Goal: Find specific page/section: Find specific page/section

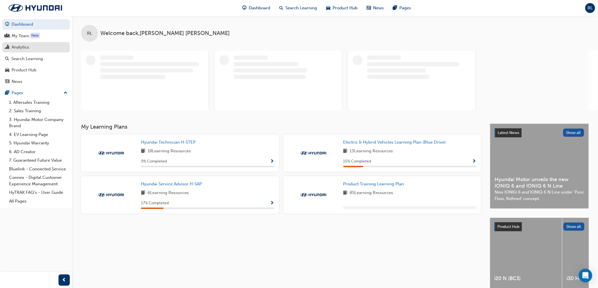
click at [14, 47] on div "Analytics" at bounding box center [21, 47] width 18 height 6
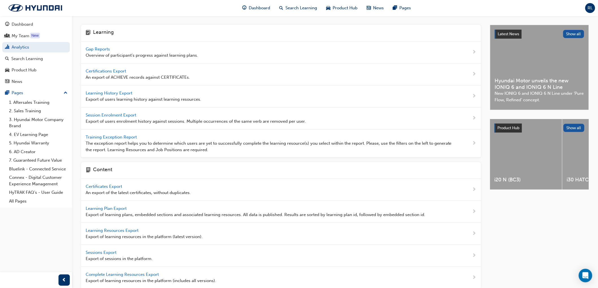
click at [95, 48] on span "Gap Reports" at bounding box center [98, 49] width 25 height 5
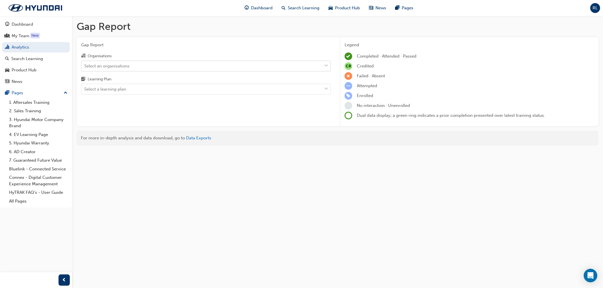
click at [95, 65] on div "Select an organisations" at bounding box center [106, 66] width 45 height 6
click at [85, 65] on input "Organisations Select an organisations" at bounding box center [84, 65] width 1 height 5
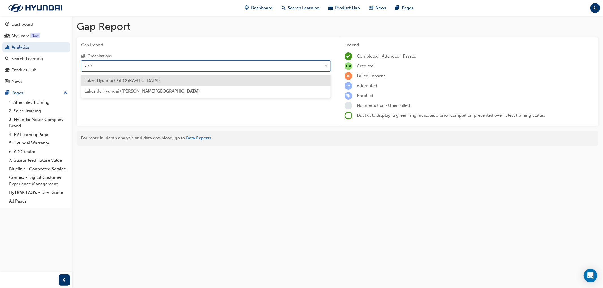
type input "lakes"
click at [108, 78] on span "Lakes Hyundai ([GEOGRAPHIC_DATA])" at bounding box center [121, 80] width 75 height 5
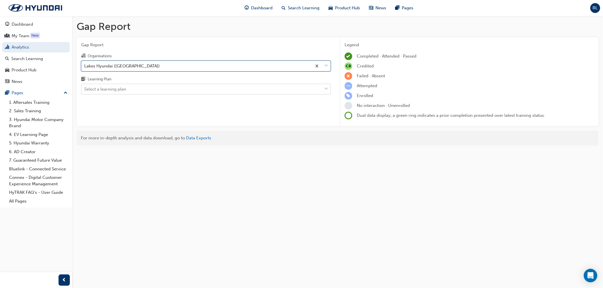
click at [94, 91] on div "Select a learning plan" at bounding box center [105, 89] width 42 height 6
click at [85, 91] on input "Learning Plan Select a learning plan" at bounding box center [84, 89] width 1 height 5
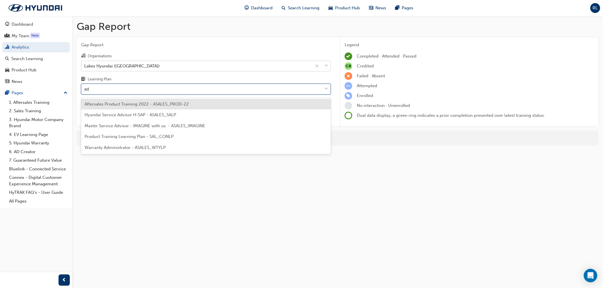
type input "adv"
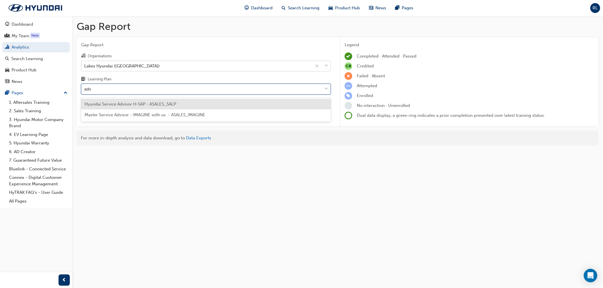
click at [113, 103] on span "Hyundai Service Advisor H-SAP - ASALES_SALP" at bounding box center [130, 104] width 92 height 5
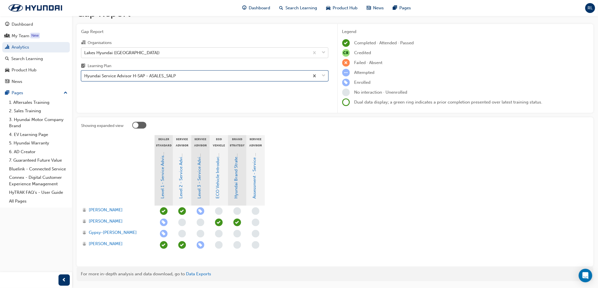
scroll to position [15, 0]
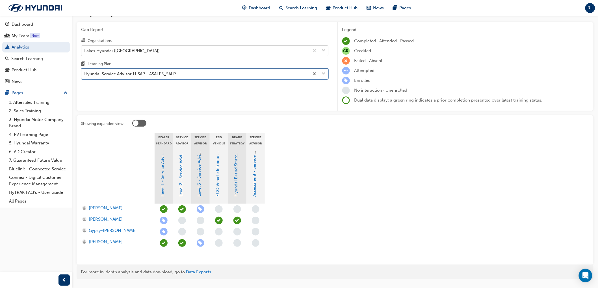
click at [83, 75] on div "Hyundai Service Advisor H-SAP - ASALES_SALP" at bounding box center [195, 74] width 228 height 10
click at [84, 75] on input "Learning Plan option Hyundai Service Advisor H-SAP - ASALES_SALP, selected. 0 r…" at bounding box center [84, 73] width 1 height 5
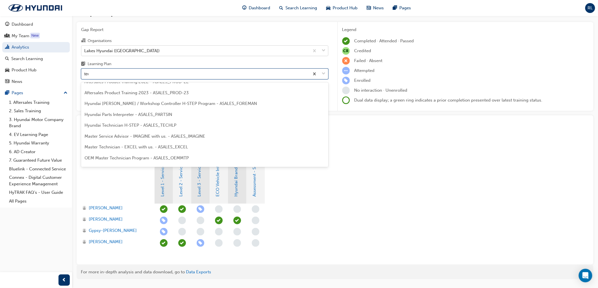
scroll to position [0, 0]
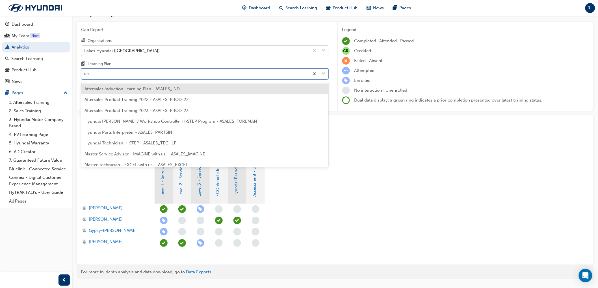
type input "tech"
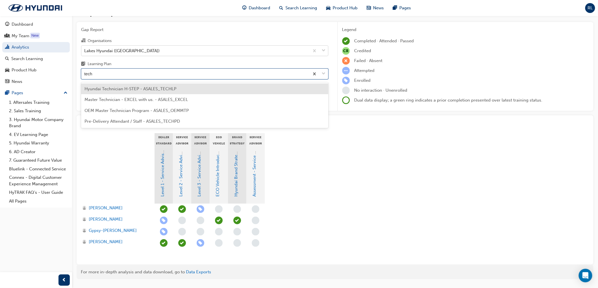
click at [108, 90] on span "Hyundai Technician H-STEP - ASALES_TECHLP" at bounding box center [130, 88] width 92 height 5
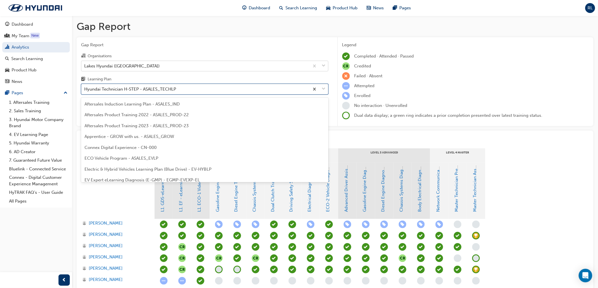
click at [83, 90] on div "Hyundai Technician H-STEP - ASALES_TECHLP" at bounding box center [195, 89] width 228 height 10
click at [84, 90] on input "Learning Plan option Hyundai Technician H-STEP - ASALES_TECHLP, selected. optio…" at bounding box center [84, 89] width 1 height 5
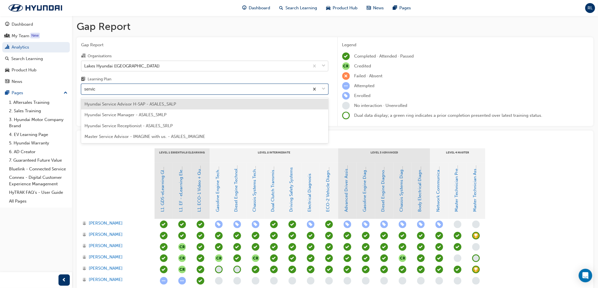
type input "service"
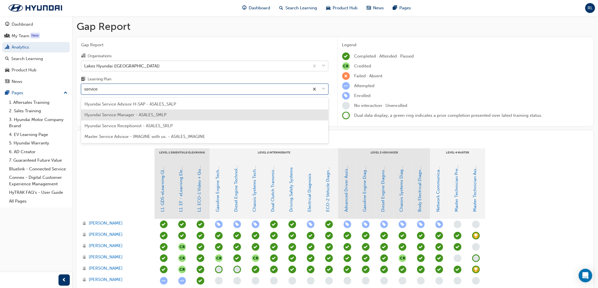
click at [127, 114] on span "Hyundai Service Manager - ASALES_SMLP" at bounding box center [125, 114] width 82 height 5
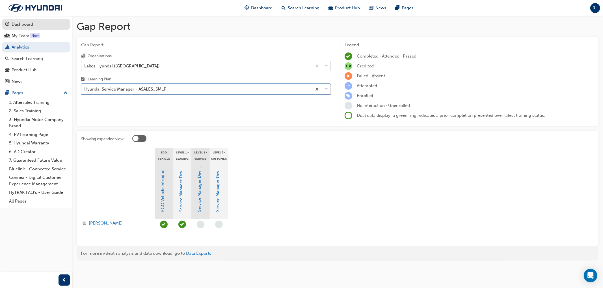
click at [23, 23] on div "Dashboard" at bounding box center [22, 24] width 21 height 6
